Goal: Task Accomplishment & Management: Manage account settings

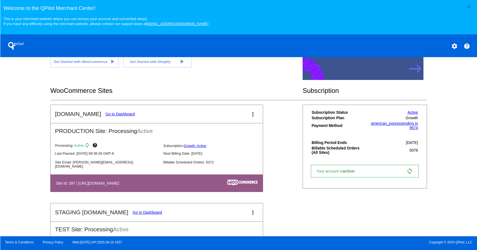
scroll to position [165, 0]
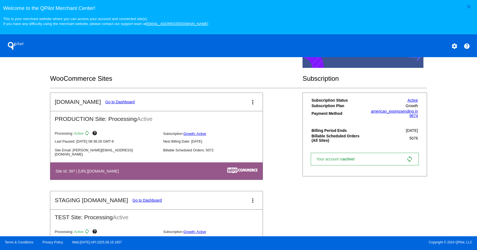
click at [107, 104] on link "Go to Dashboard" at bounding box center [119, 102] width 29 height 4
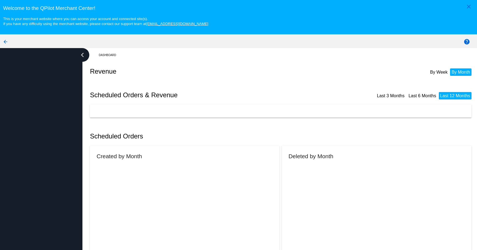
click at [107, 103] on div "Scheduled Orders & Revenue Last 3 Months Last 6 Months Last 12 Months" at bounding box center [282, 95] width 384 height 19
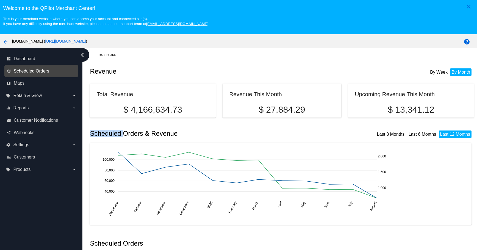
click at [42, 72] on span "Scheduled Orders" at bounding box center [31, 71] width 35 height 5
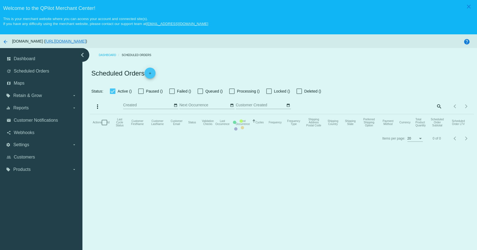
checkbox input "true"
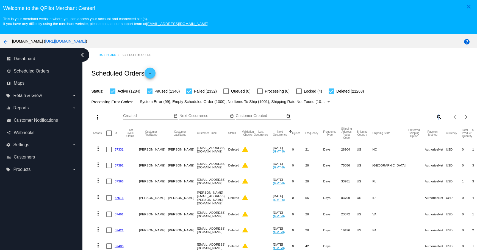
click at [436, 116] on mat-icon "search" at bounding box center [439, 117] width 7 height 9
click at [392, 119] on div "Search" at bounding box center [395, 114] width 96 height 11
click at [388, 114] on input "Search" at bounding box center [395, 116] width 96 height 4
paste input "[EMAIL_ADDRESS][DOMAIN_NAME]"
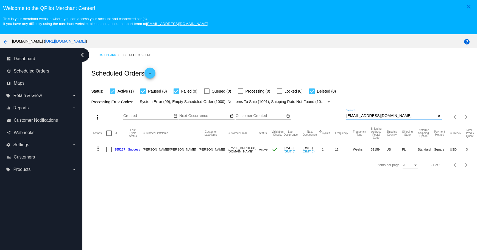
click at [96, 148] on mat-icon "more_vert" at bounding box center [98, 148] width 7 height 7
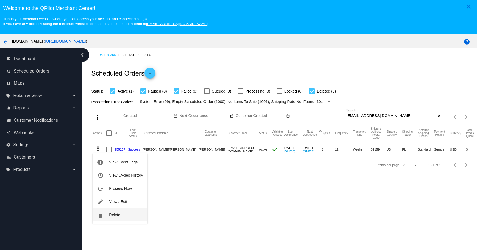
click at [107, 216] on button "delete Delete" at bounding box center [120, 214] width 55 height 13
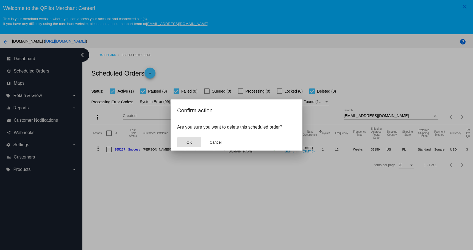
click at [188, 146] on button "OK" at bounding box center [189, 142] width 24 height 10
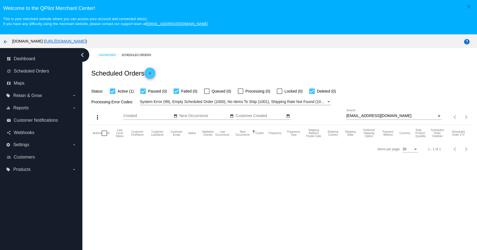
click at [391, 115] on input "[EMAIL_ADDRESS][DOMAIN_NAME]" at bounding box center [392, 116] width 90 height 4
type input "[EMAIL_ADDRESS][DOMAIN_NAME]"
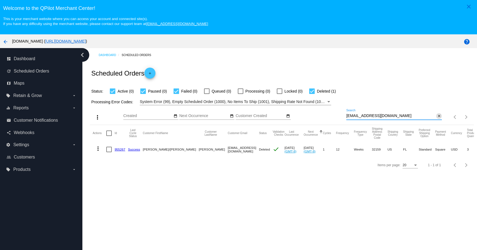
click at [436, 117] on button "close" at bounding box center [439, 116] width 6 height 6
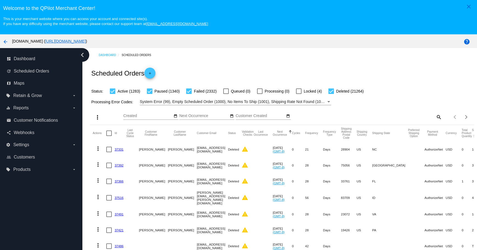
click at [436, 117] on mat-icon "search" at bounding box center [439, 117] width 7 height 9
click at [391, 117] on input "Search" at bounding box center [395, 116] width 96 height 4
paste input "[EMAIL_ADDRESS][DOMAIN_NAME]"
type input "[EMAIL_ADDRESS][DOMAIN_NAME]"
